Goal: Task Accomplishment & Management: Manage account settings

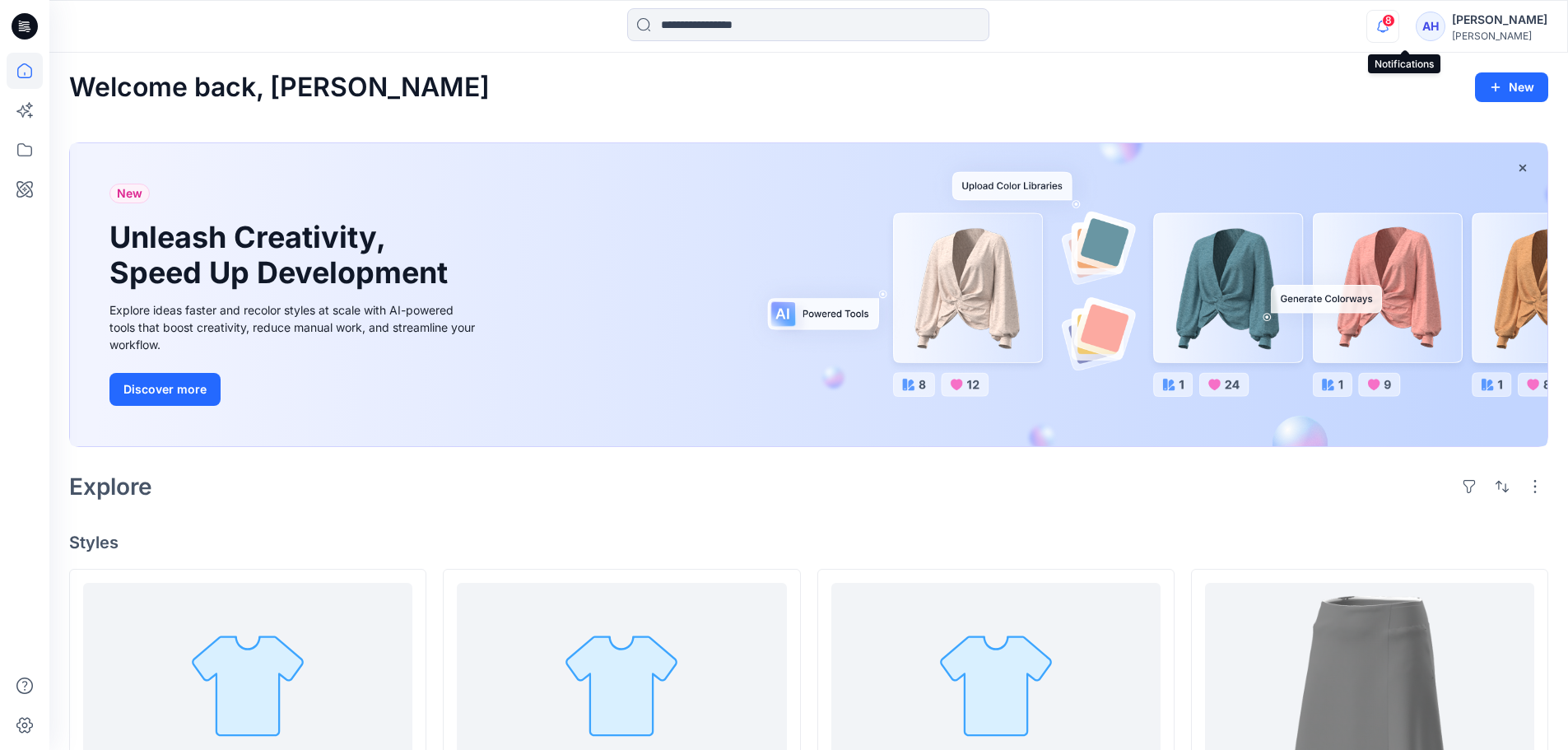
click at [1399, 34] on icon "button" at bounding box center [1383, 26] width 31 height 33
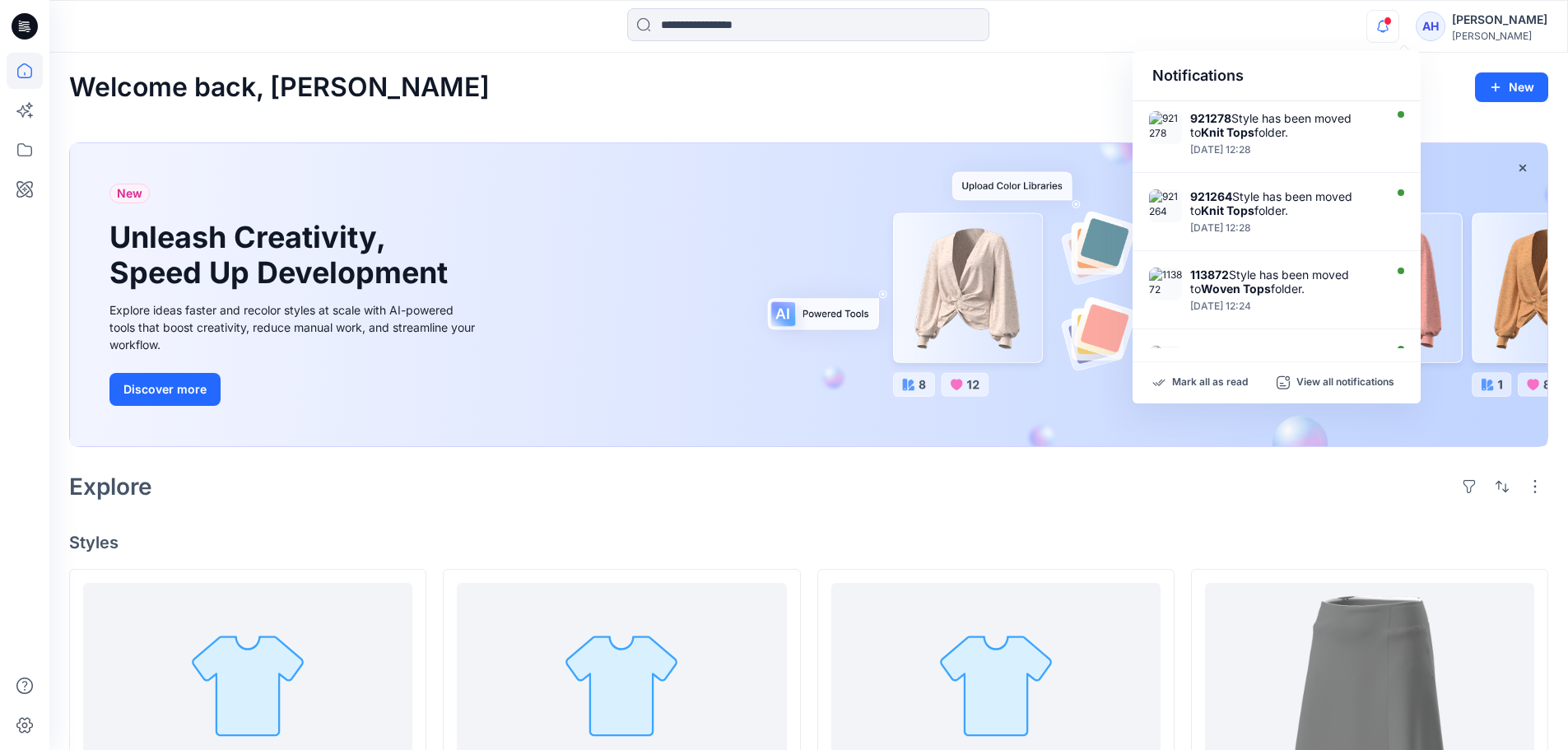
click at [1399, 34] on icon "button" at bounding box center [1383, 26] width 31 height 33
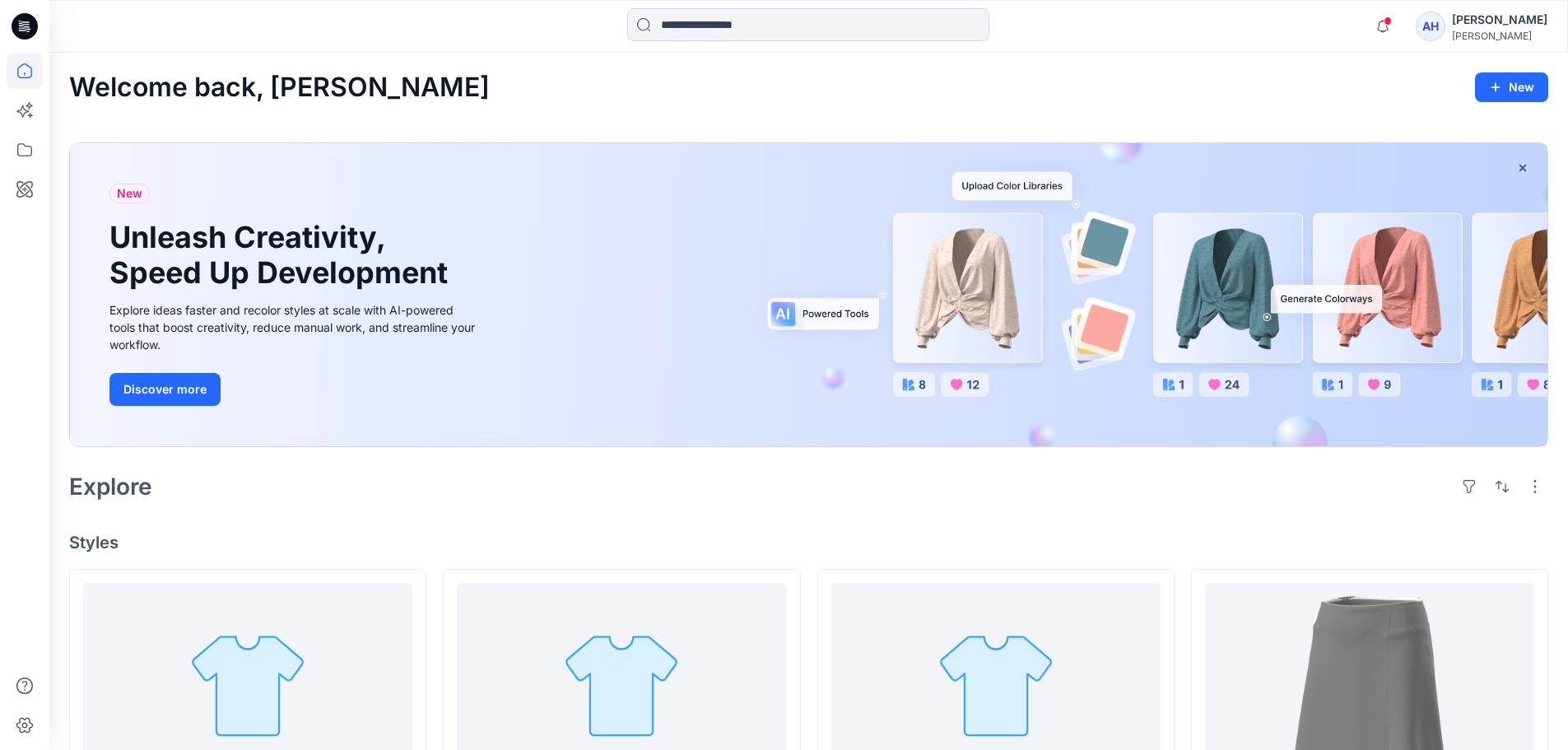
click at [1504, 5] on div "Notifications 921278 Style has been moved to Knit Tops folder. [DATE] 12:28 921…" at bounding box center [809, 26] width 1519 height 53
click at [1504, 31] on div "[PERSON_NAME]" at bounding box center [1500, 36] width 96 height 13
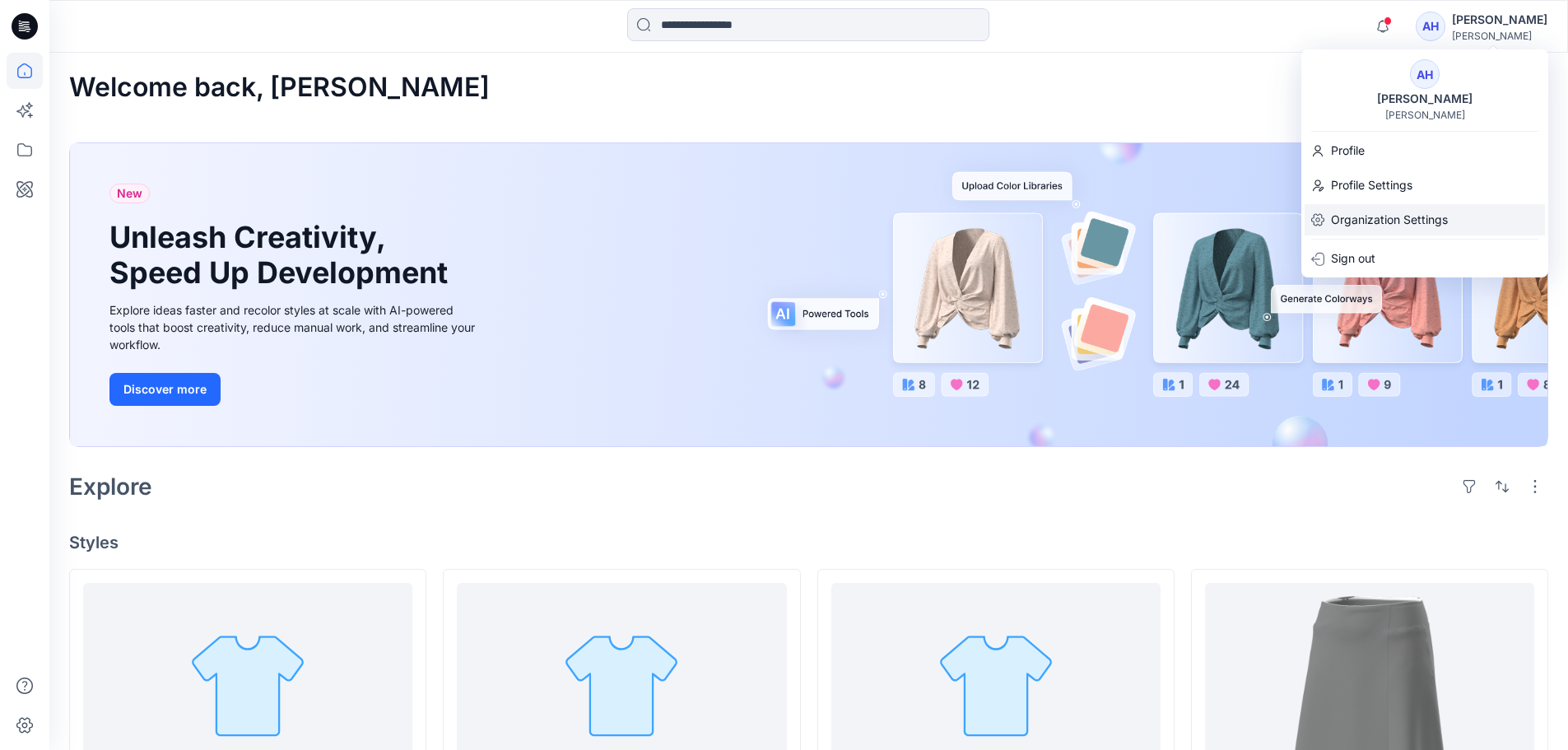
click at [1387, 215] on p "Organization Settings" at bounding box center [1390, 219] width 117 height 31
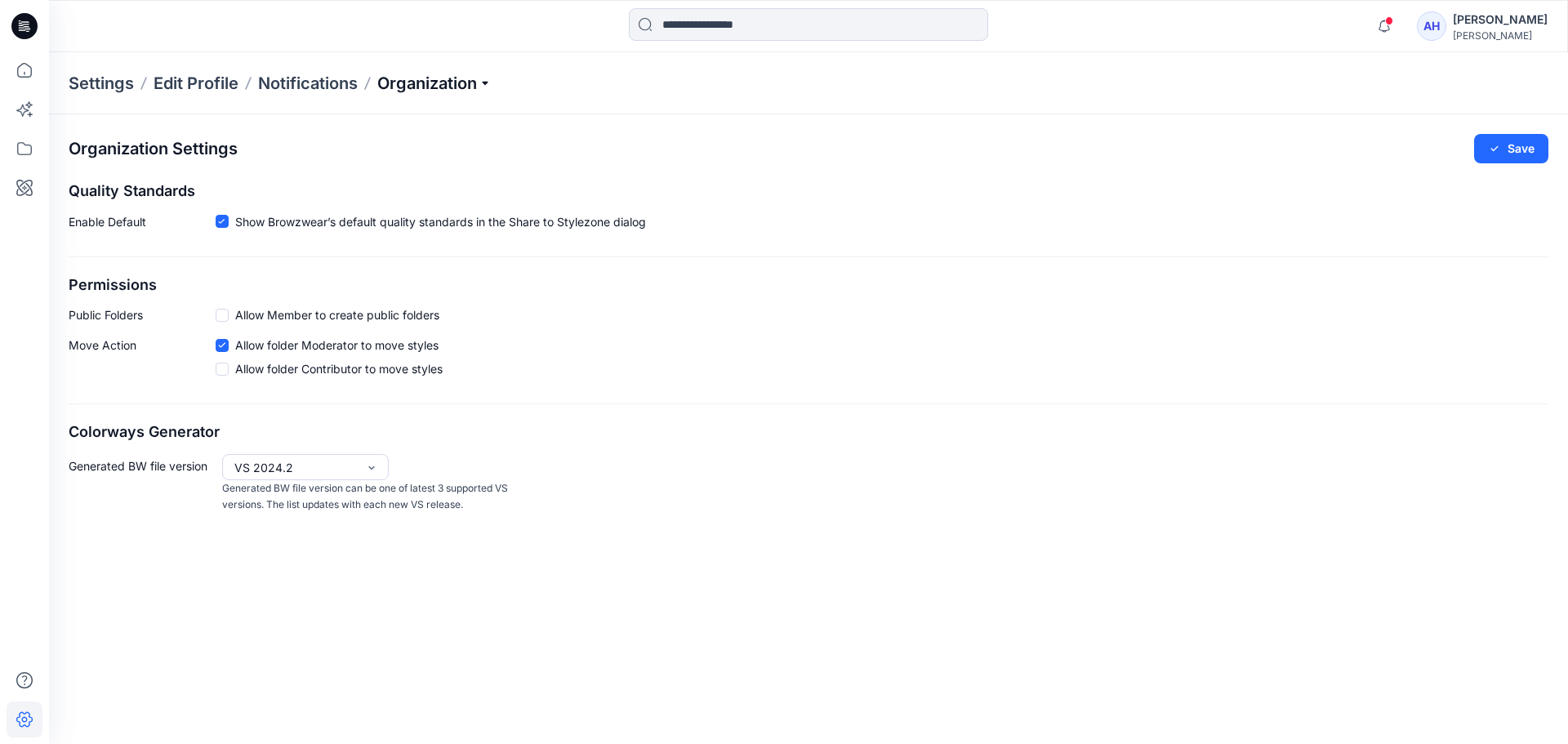
click at [453, 88] on p "Organization" at bounding box center [434, 83] width 115 height 23
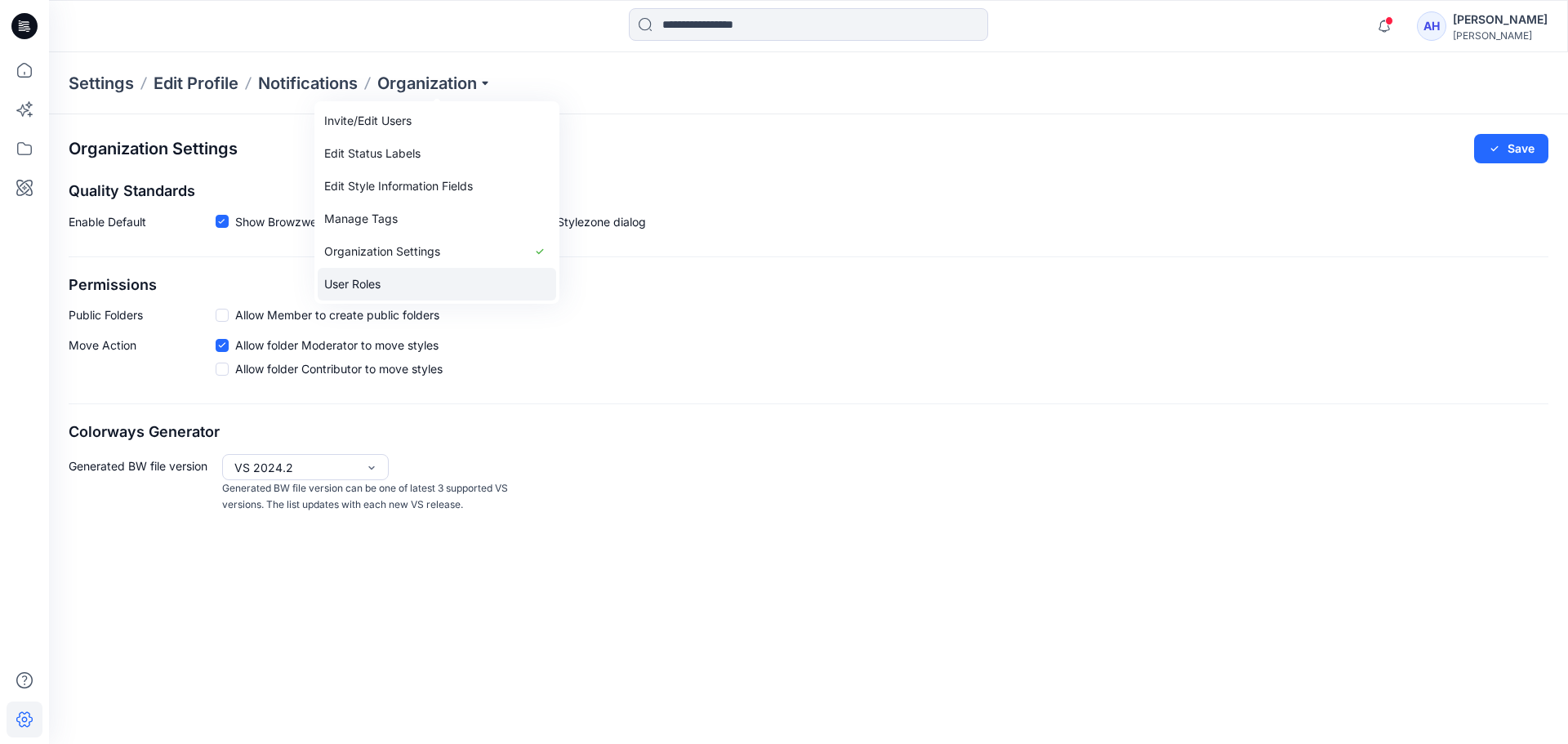
click at [357, 281] on link "User Roles" at bounding box center [437, 284] width 238 height 33
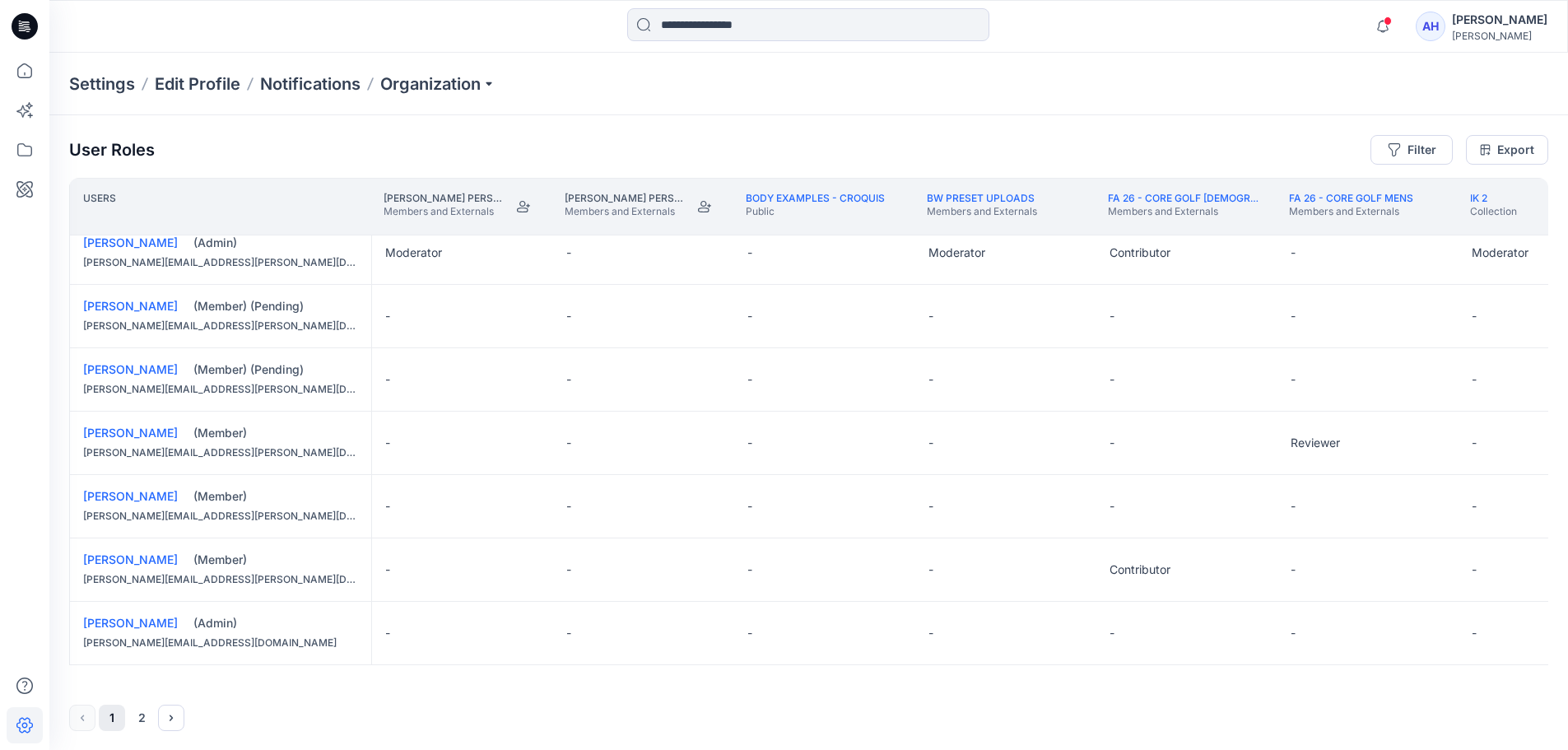
scroll to position [1, 0]
click at [177, 716] on icon "Next" at bounding box center [171, 716] width 13 height 13
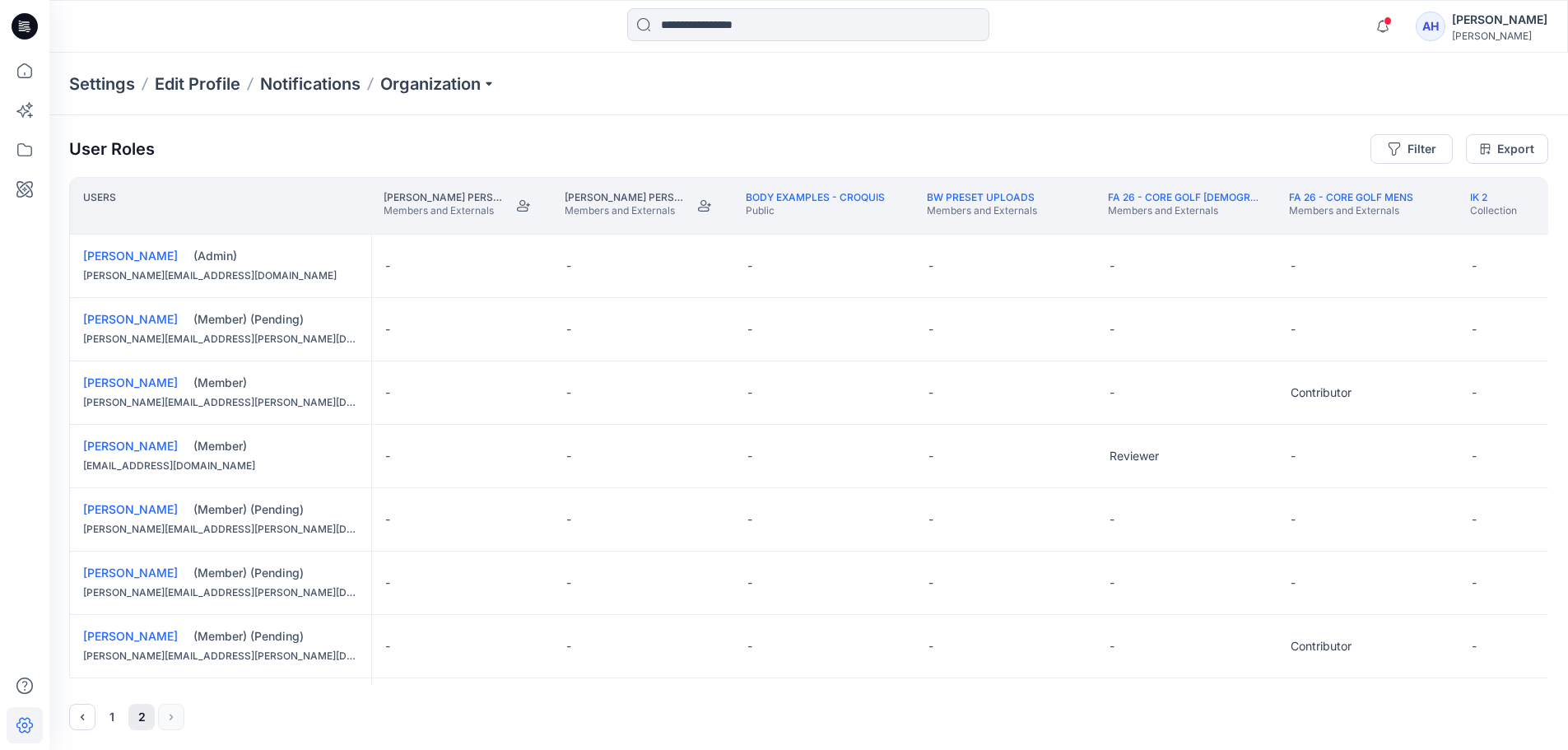
scroll to position [0, 0]
